Goal: Task Accomplishment & Management: Manage account settings

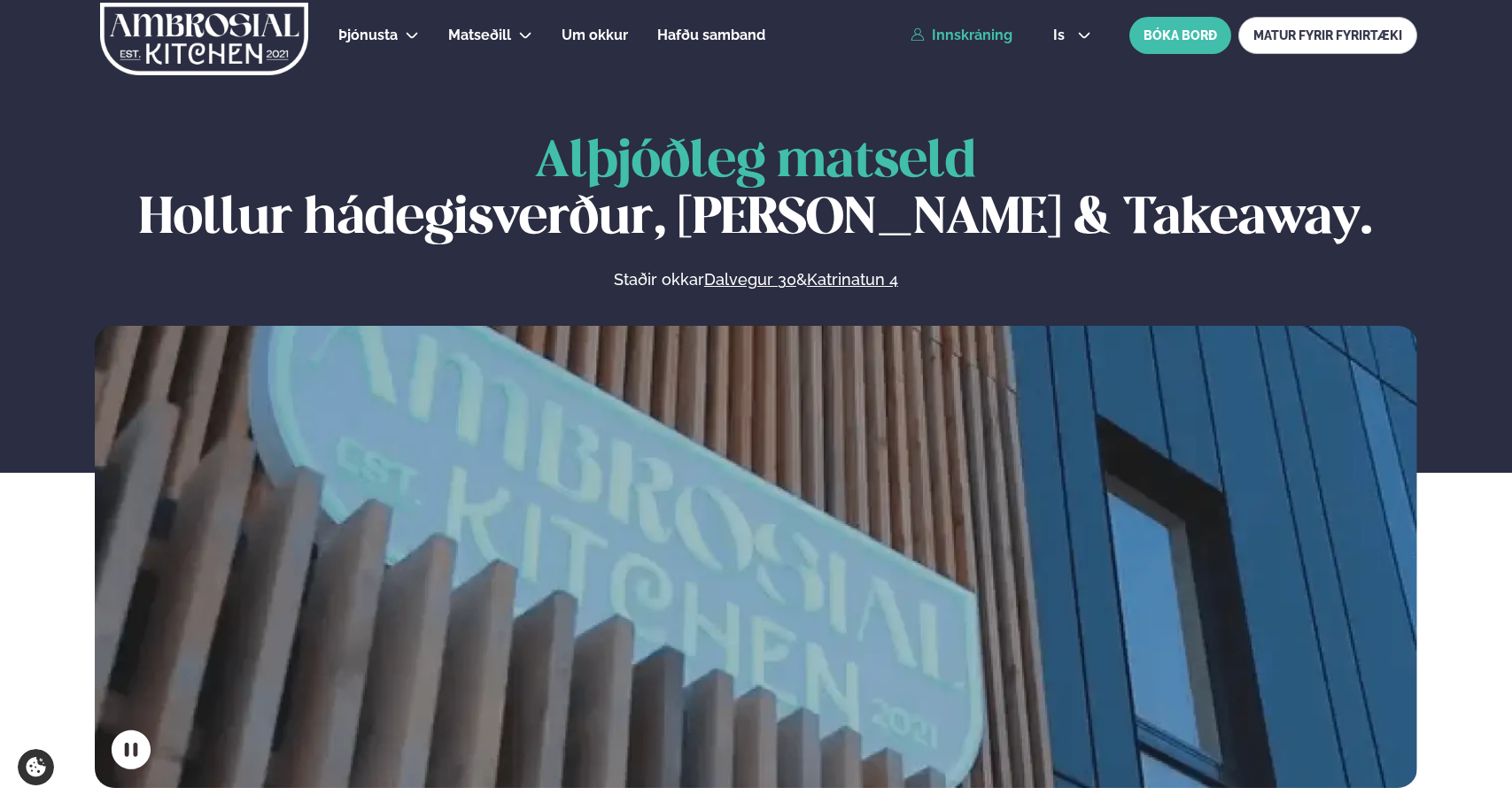
click at [982, 36] on link "Innskráning" at bounding box center [961, 35] width 102 height 16
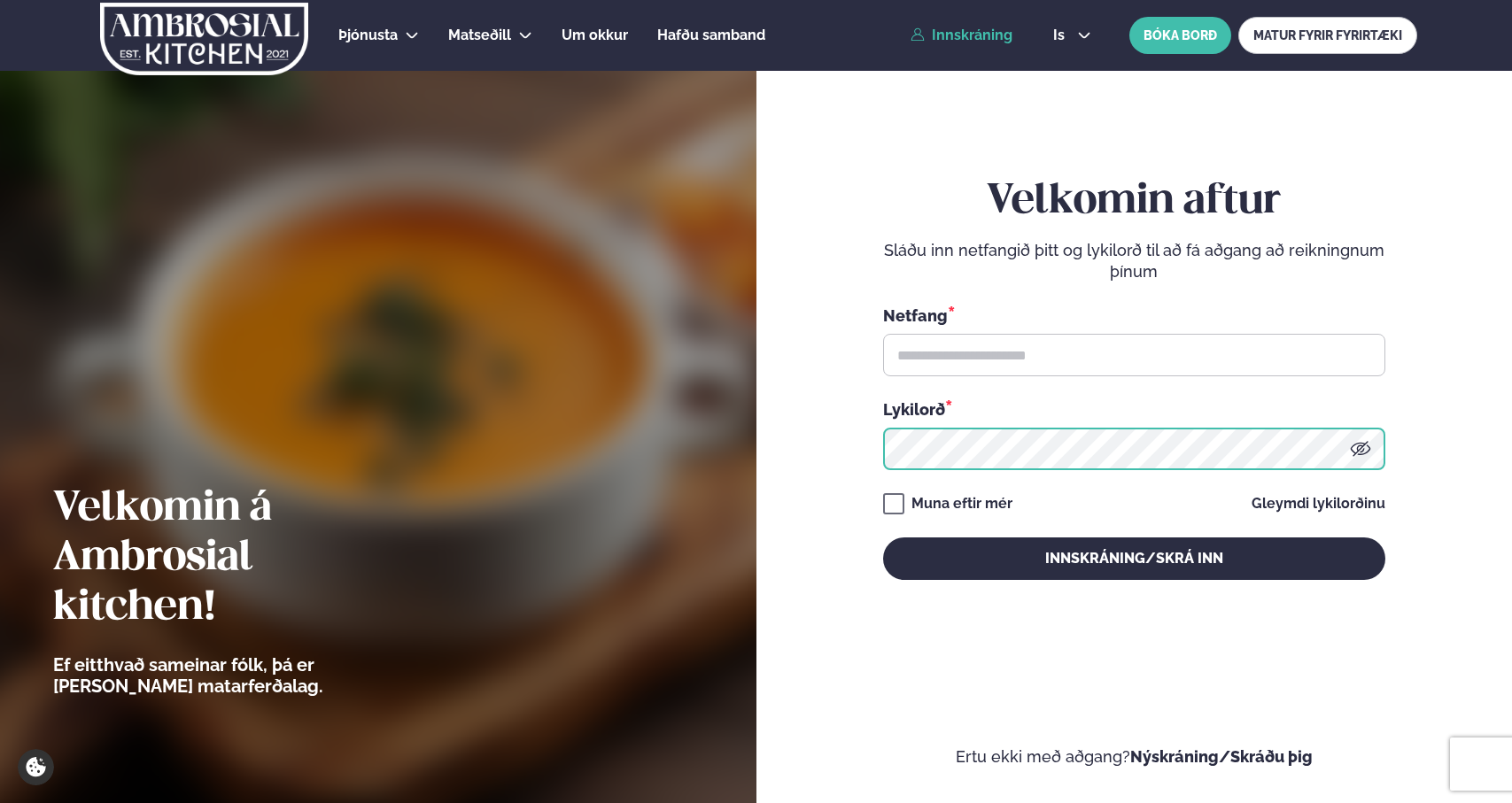
click at [1120, 349] on input "text" at bounding box center [1134, 355] width 502 height 43
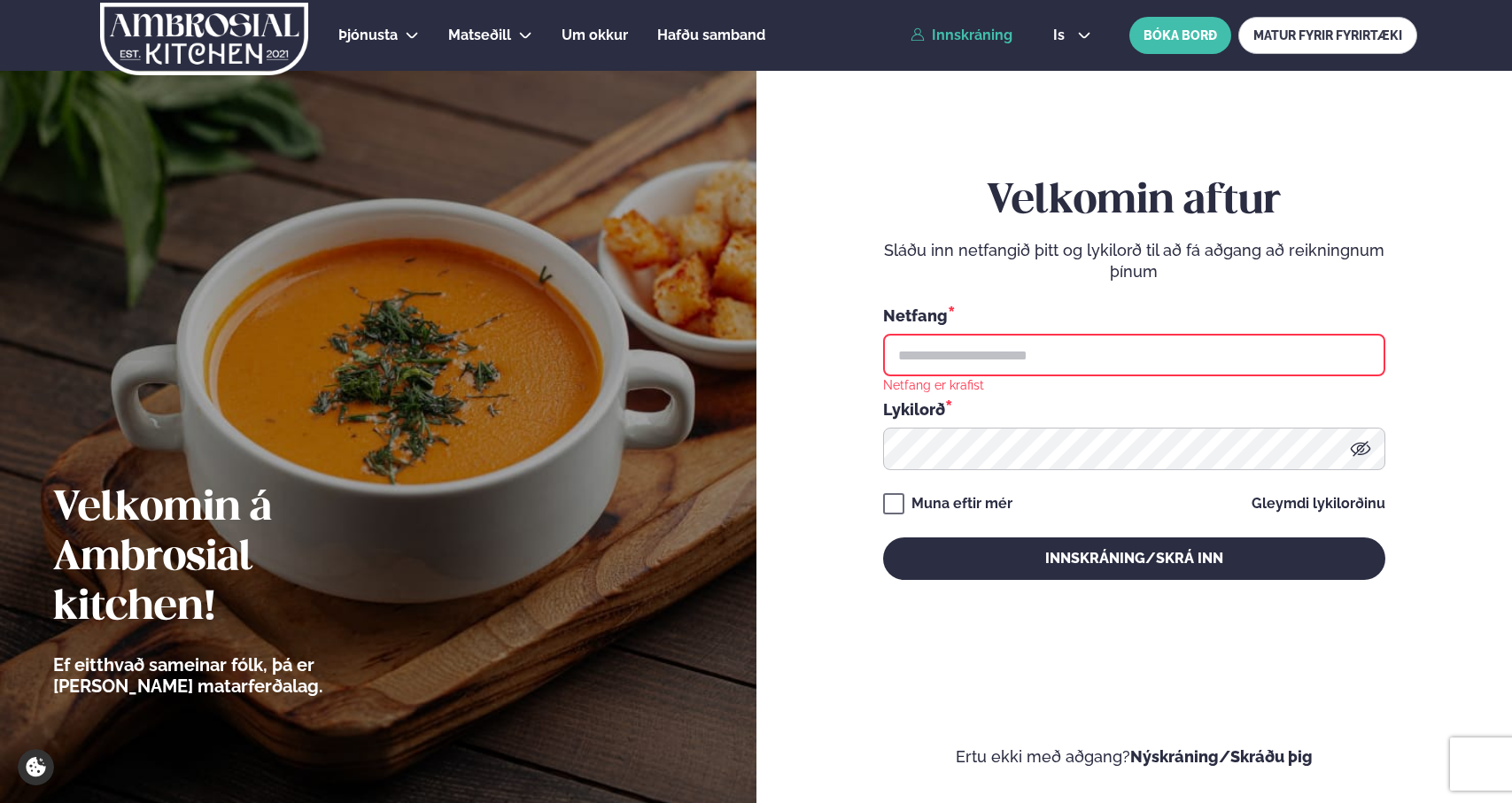
click at [1120, 349] on input "text" at bounding box center [1134, 355] width 502 height 43
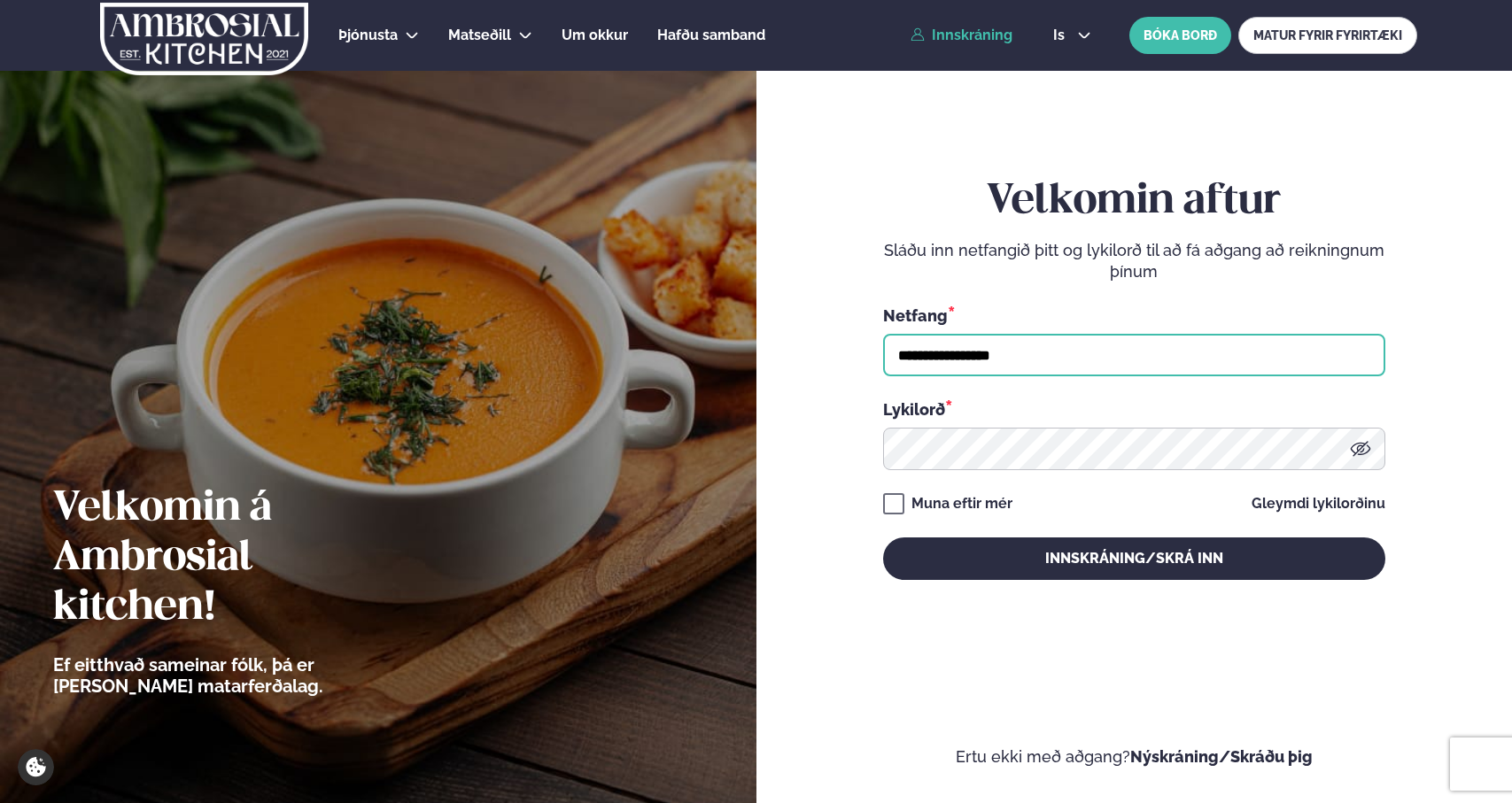
type input "**********"
click at [883, 537] on button "Innskráning/Skrá inn" at bounding box center [1134, 559] width 502 height 43
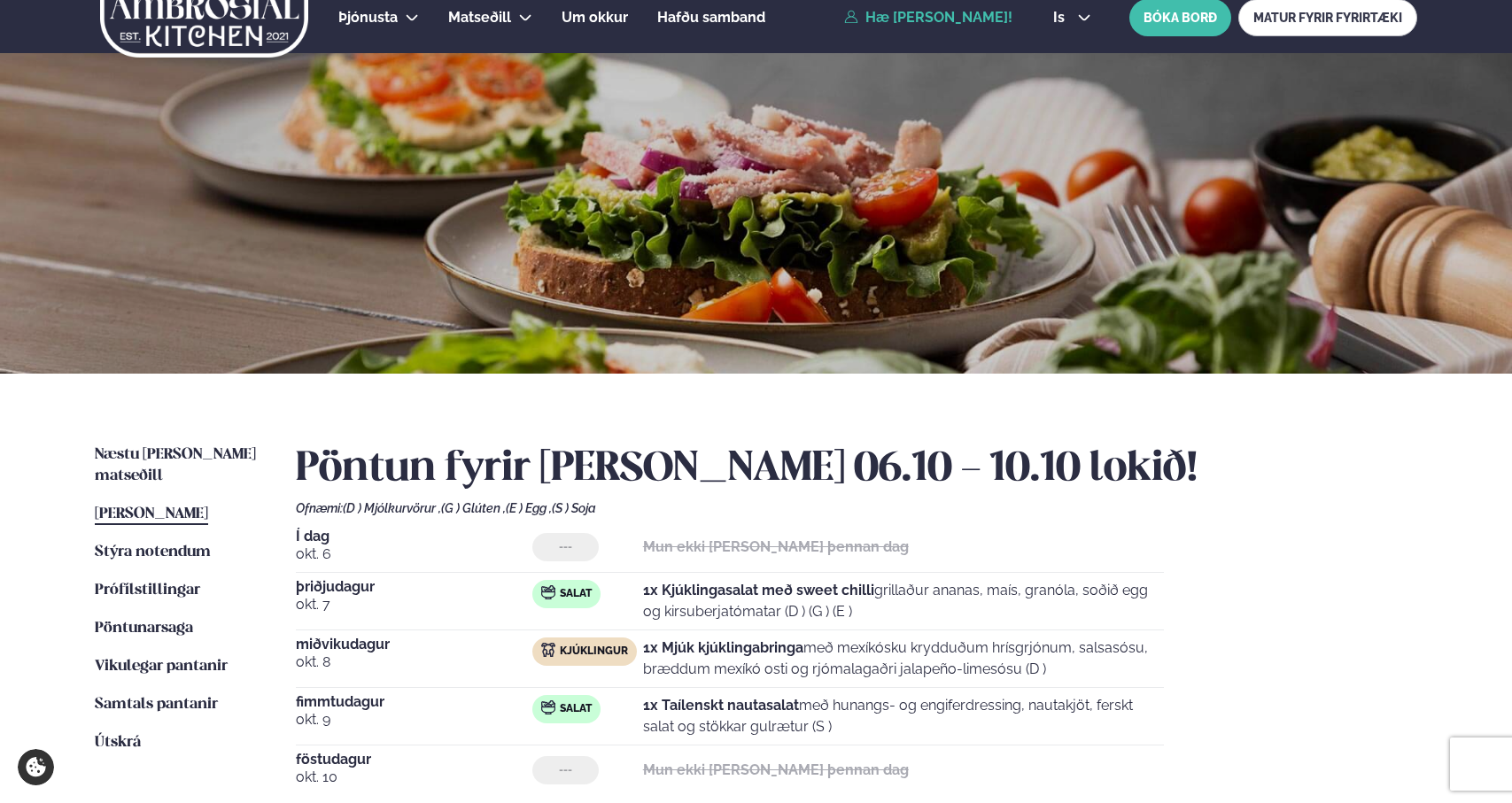
scroll to position [26, 0]
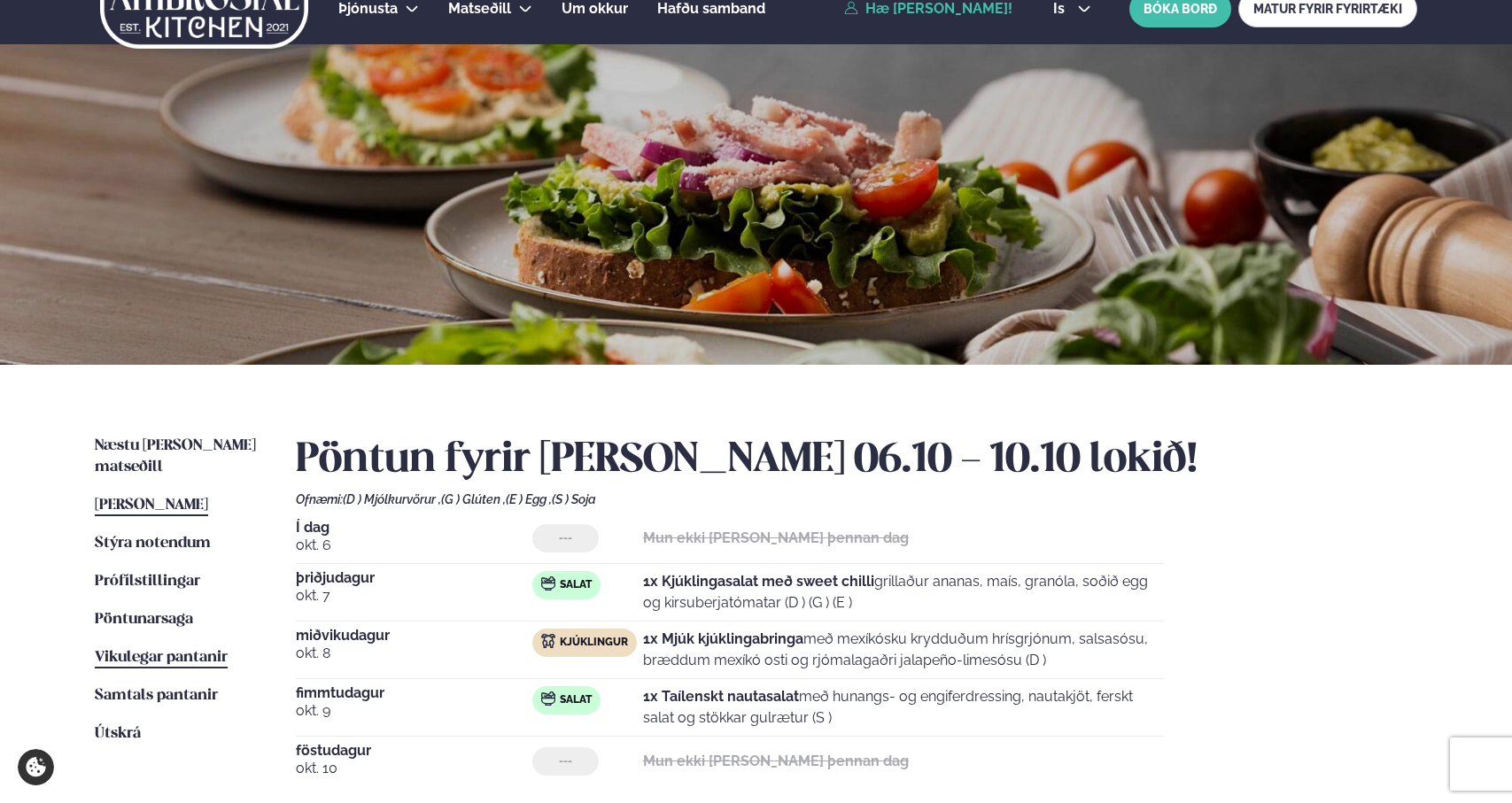
click at [164, 650] on span "Vikulegar pantanir" at bounding box center [161, 658] width 132 height 15
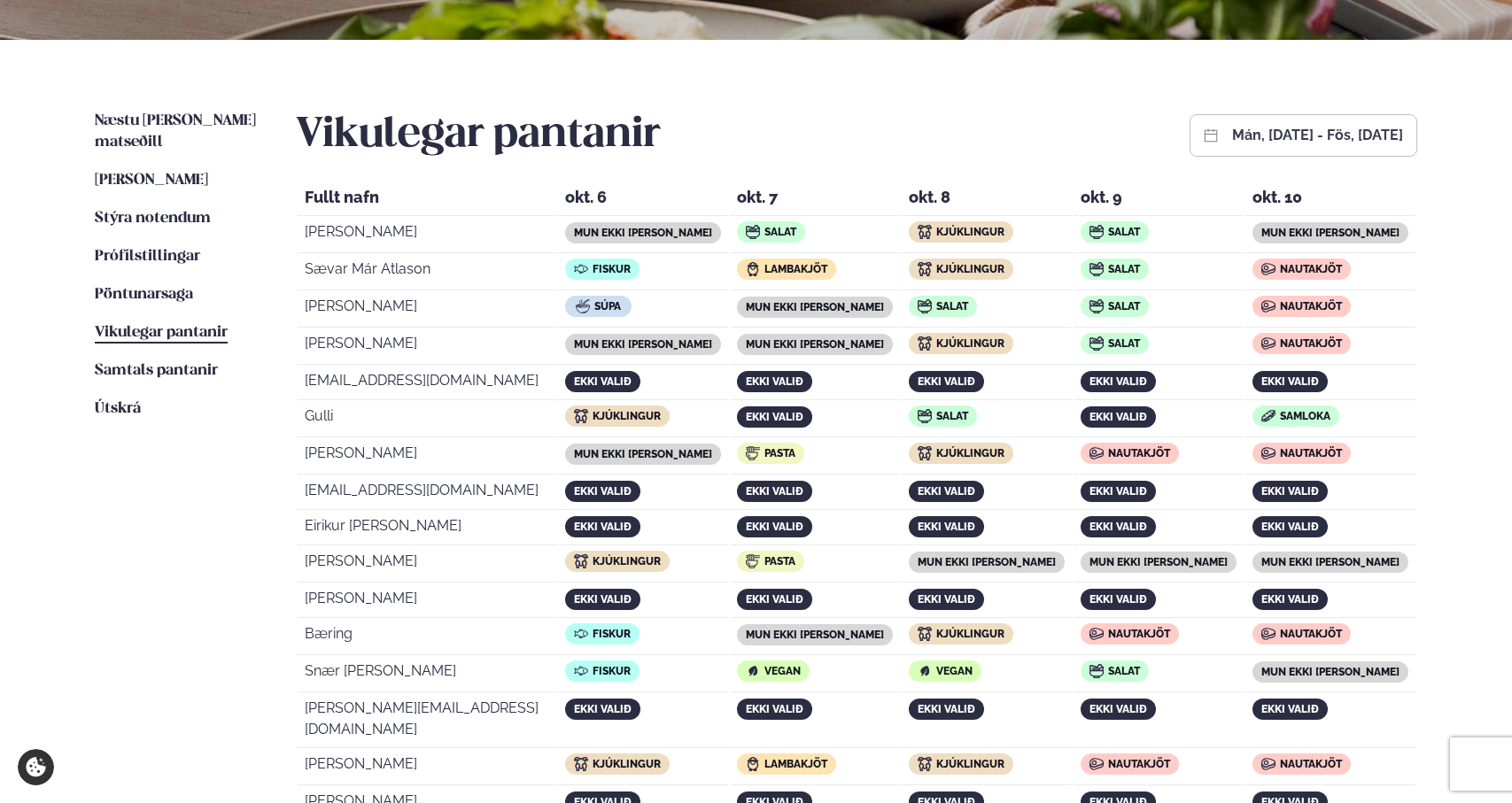
scroll to position [307, 0]
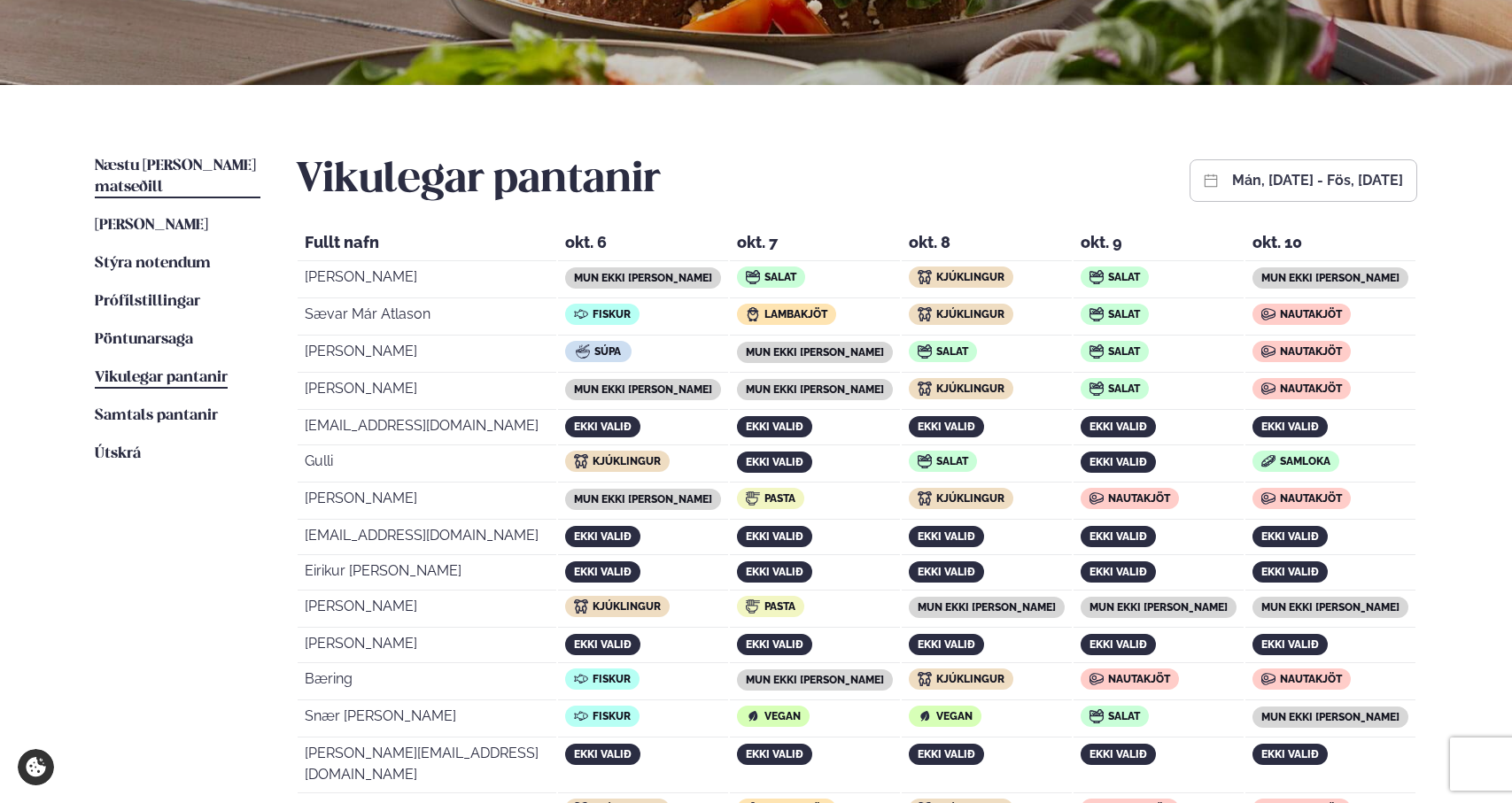
click at [149, 163] on span "Næstu [PERSON_NAME] matseðill" at bounding box center [175, 176] width 161 height 36
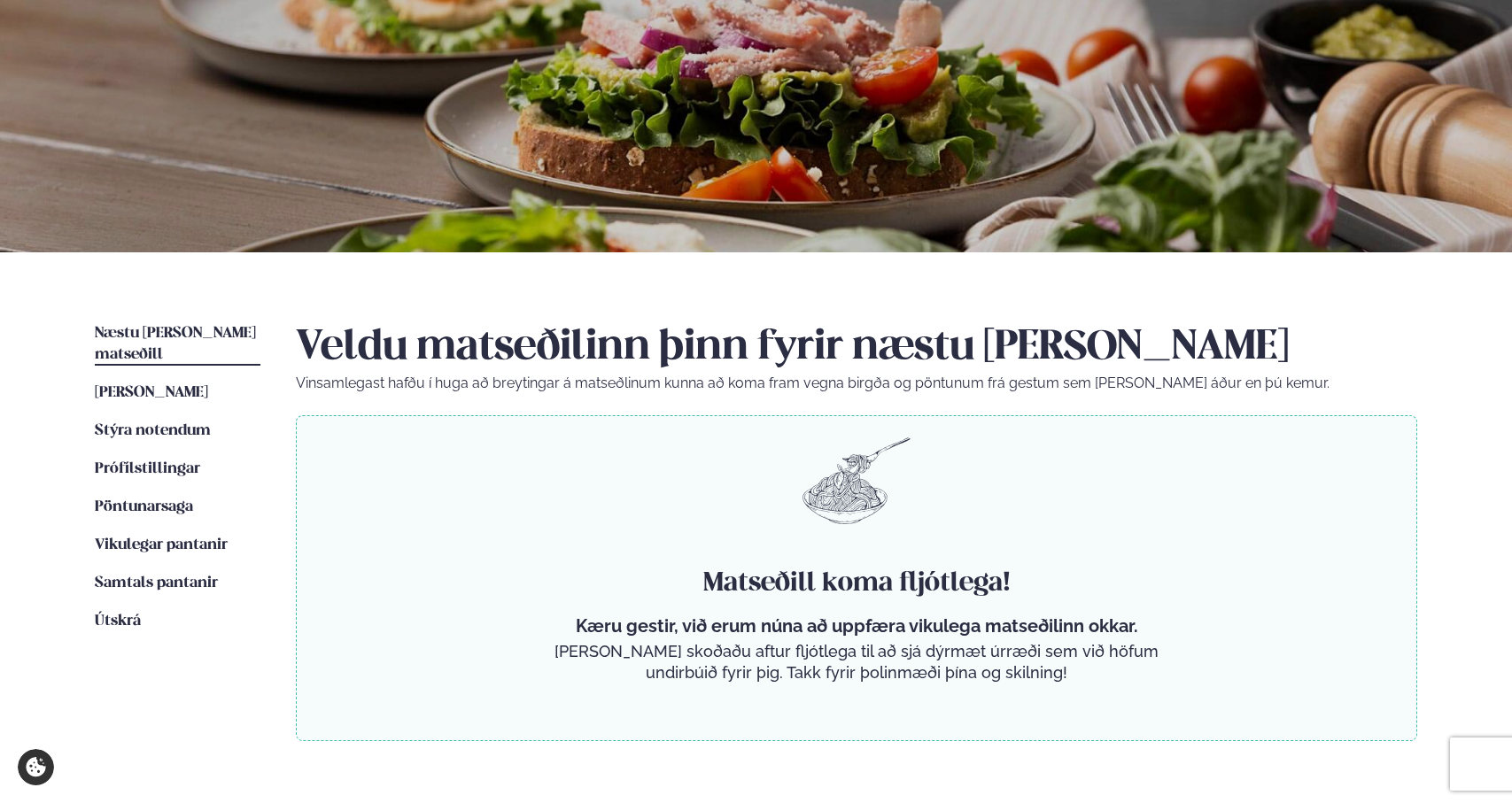
scroll to position [334, 0]
